Goal: Information Seeking & Learning: Check status

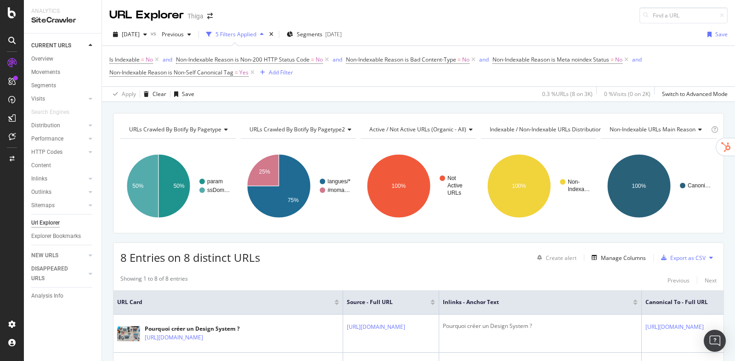
click at [8, 19] on div at bounding box center [12, 180] width 24 height 361
click at [10, 18] on icon at bounding box center [12, 12] width 8 height 11
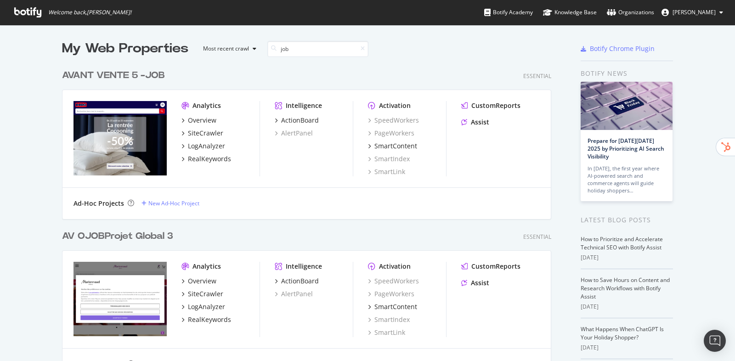
scroll to position [482, 496]
type input "job"
click at [125, 75] on div "AVANT VENTE 5 - JOB" at bounding box center [113, 75] width 103 height 13
click at [140, 234] on div "AV O JOB Projet Global 3" at bounding box center [117, 236] width 111 height 13
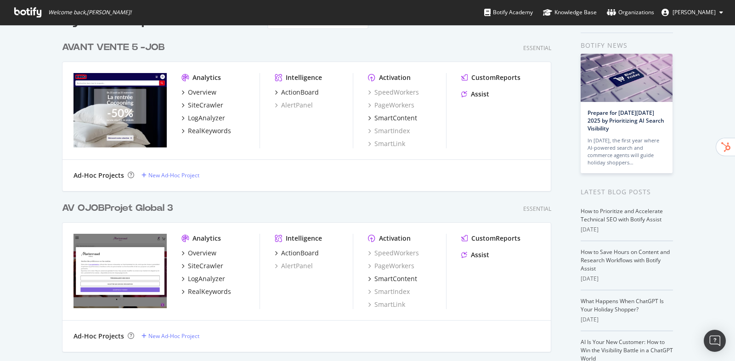
scroll to position [0, 0]
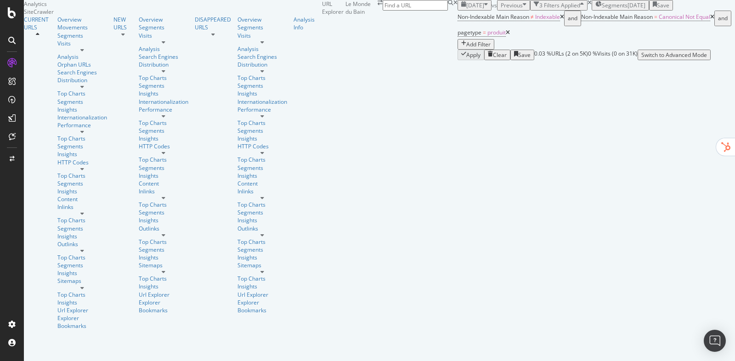
click at [461, 9] on div "[DATE]" at bounding box center [474, 5] width 27 height 8
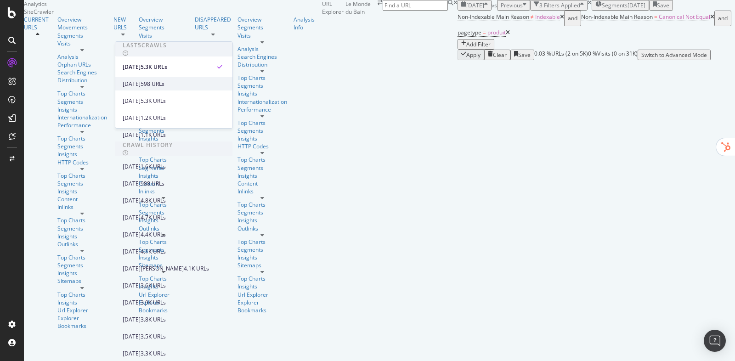
scroll to position [388, 0]
